Goal: Task Accomplishment & Management: Manage account settings

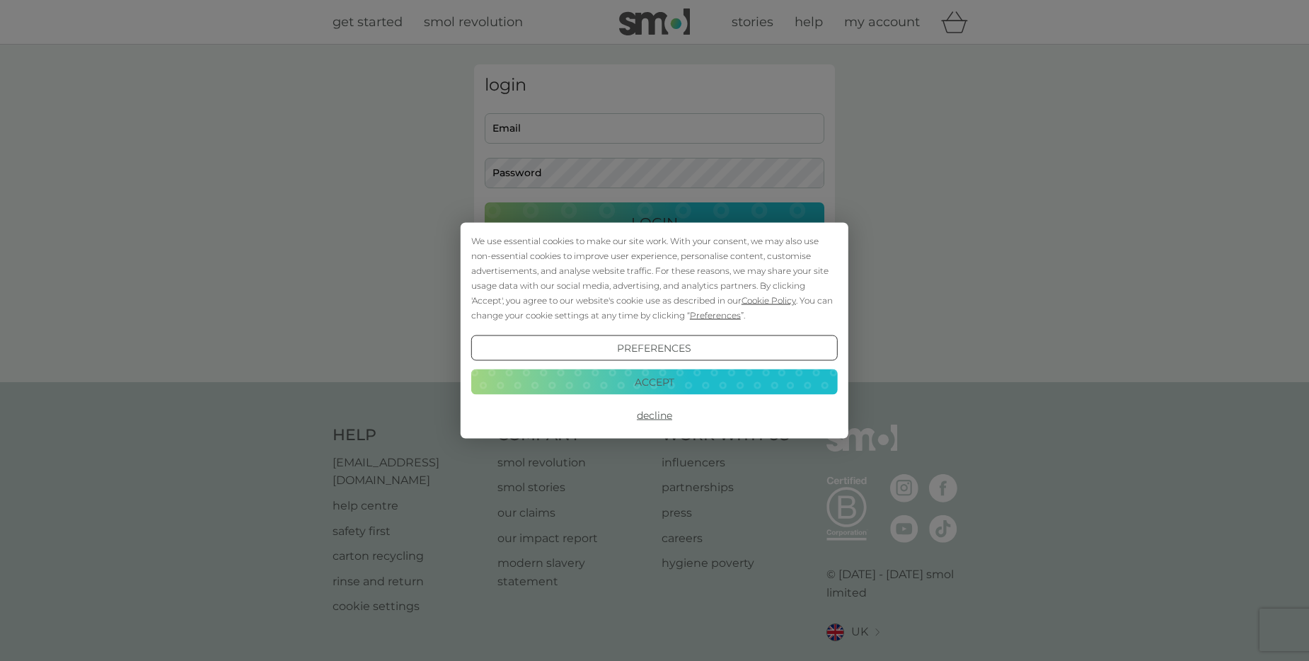
type input "[EMAIL_ADDRESS][DOMAIN_NAME]"
click at [650, 377] on button "Accept" at bounding box center [654, 381] width 367 height 25
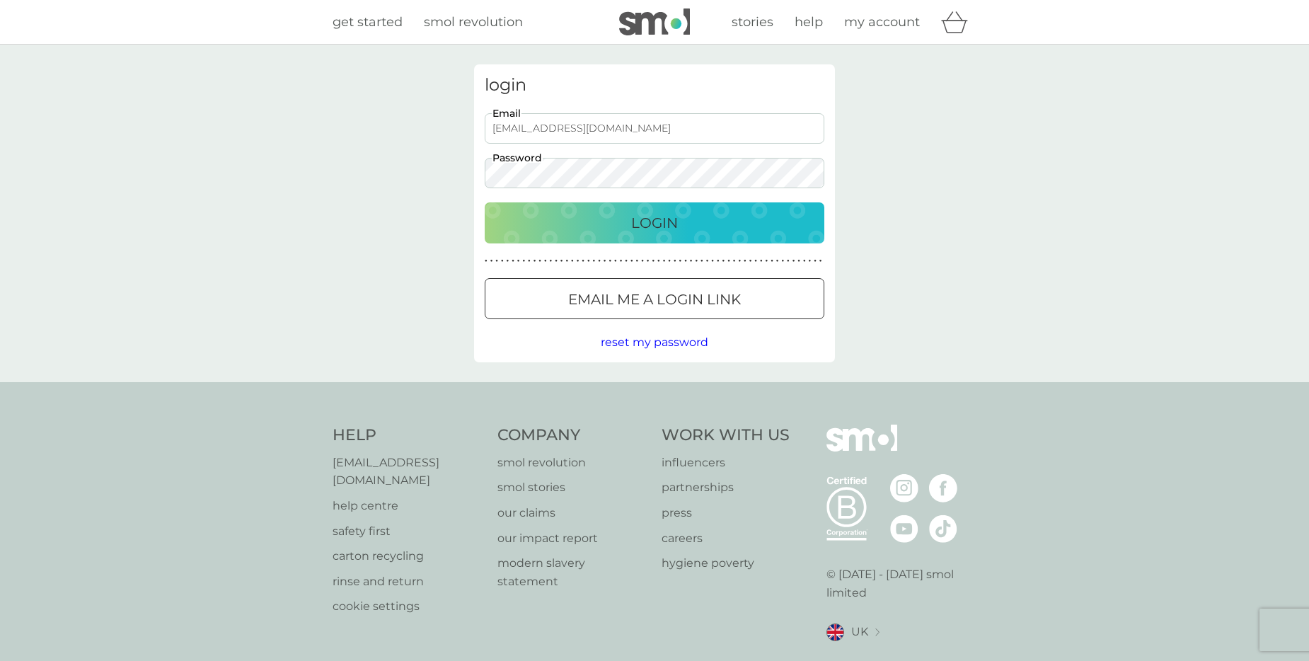
click at [649, 234] on button "Login" at bounding box center [655, 222] width 340 height 41
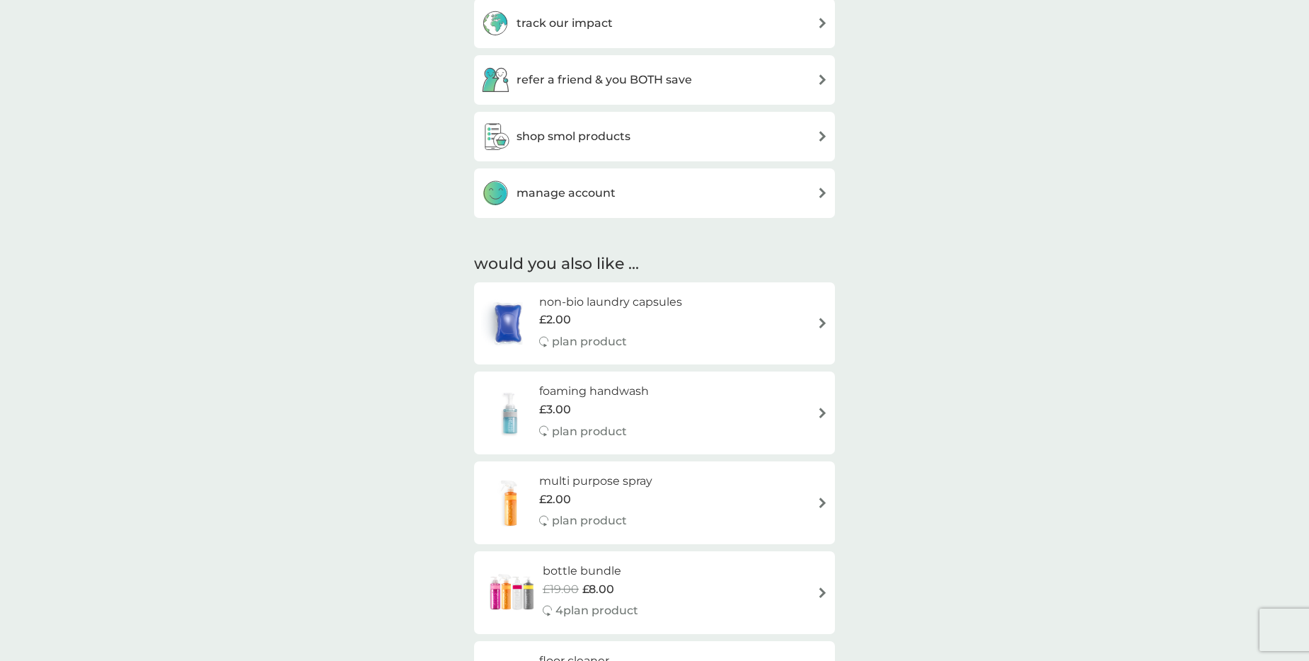
scroll to position [566, 0]
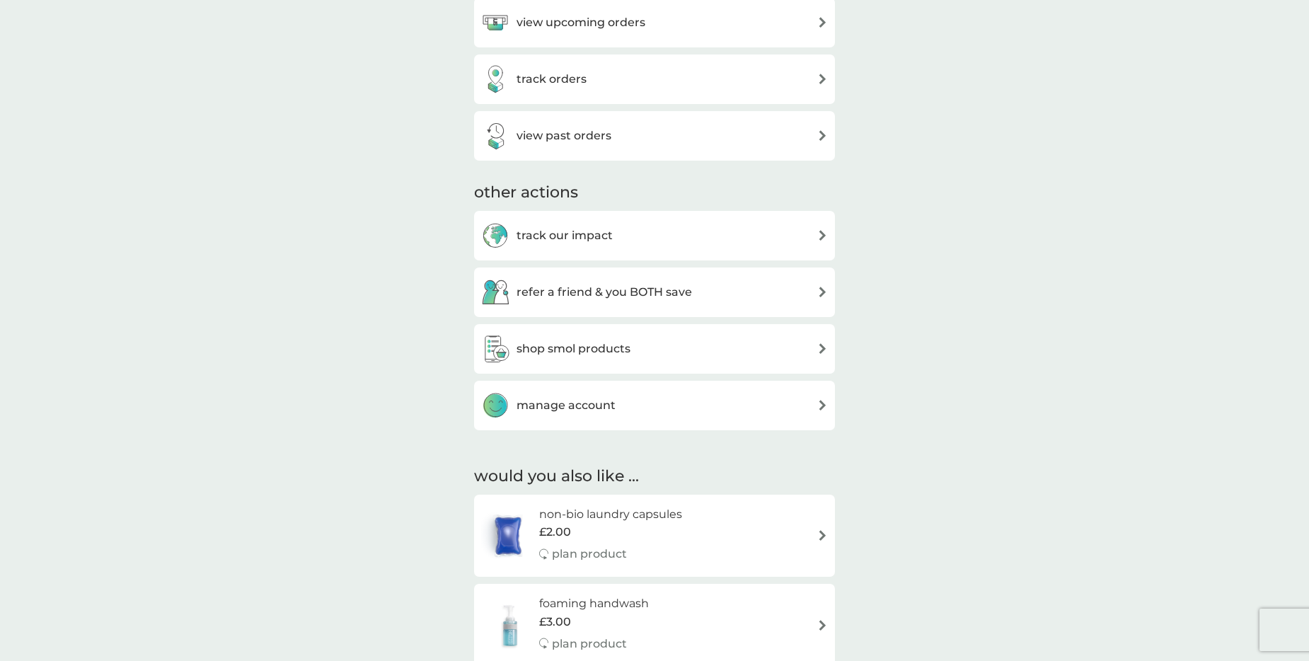
click at [590, 406] on h3 "manage account" at bounding box center [566, 405] width 99 height 18
